Goal: Navigation & Orientation: Find specific page/section

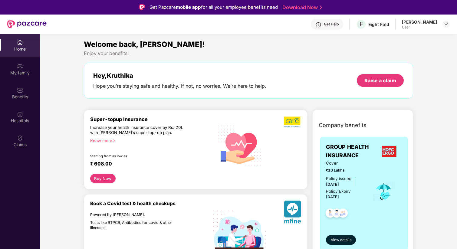
scroll to position [34, 0]
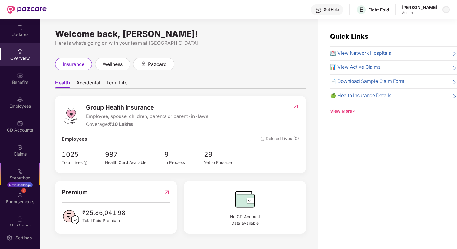
click at [446, 9] on img at bounding box center [446, 9] width 5 height 5
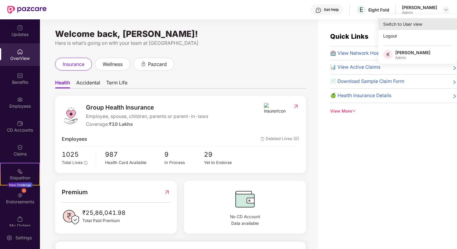
click at [393, 26] on div "Switch to User view" at bounding box center [417, 24] width 79 height 12
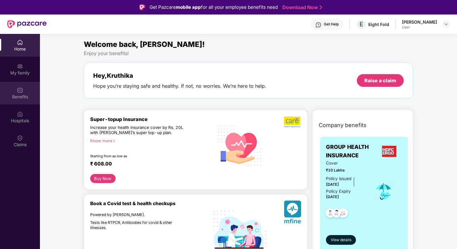
click at [28, 97] on div "Benefits" at bounding box center [20, 97] width 40 height 6
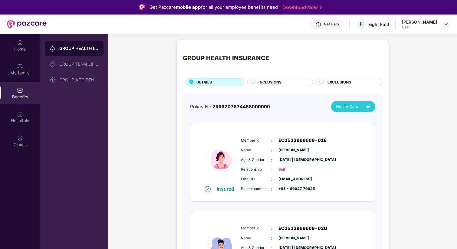
click at [342, 106] on span "Health Card" at bounding box center [347, 106] width 22 height 6
click at [306, 106] on div "Policy No: 2999207674458000000 Health Card" at bounding box center [282, 106] width 185 height 11
click at [16, 70] on div "My family" at bounding box center [20, 73] width 40 height 6
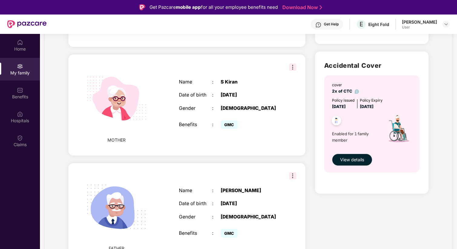
scroll to position [338, 0]
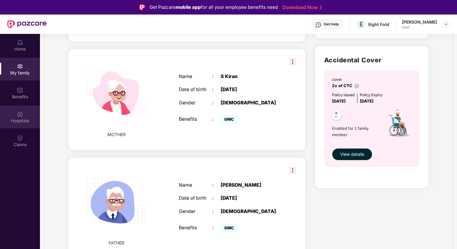
click at [24, 121] on div "Hospitals" at bounding box center [20, 121] width 40 height 6
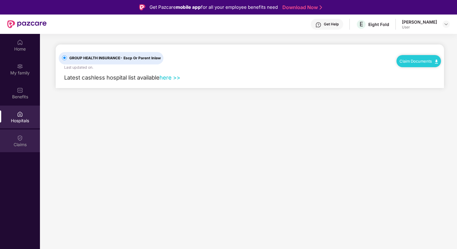
click at [23, 143] on div "Claims" at bounding box center [20, 145] width 40 height 6
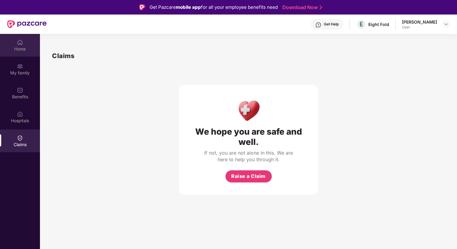
click at [22, 48] on div "Home" at bounding box center [20, 49] width 40 height 6
